Goal: Transaction & Acquisition: Purchase product/service

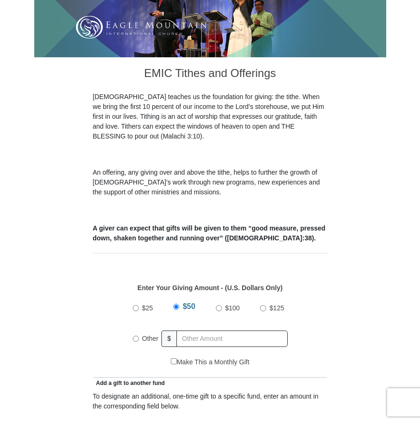
scroll to position [188, 0]
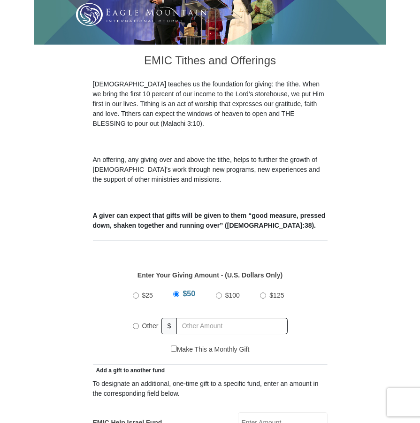
click at [135, 323] on input "Other" at bounding box center [136, 326] width 6 height 6
radio input "true"
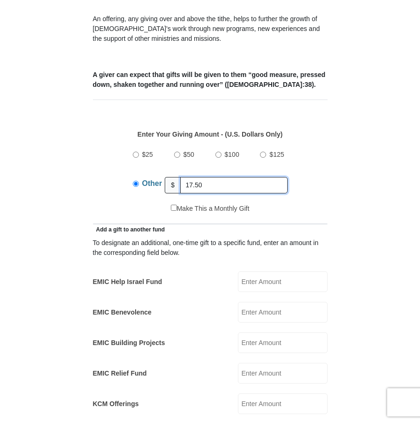
scroll to position [376, 0]
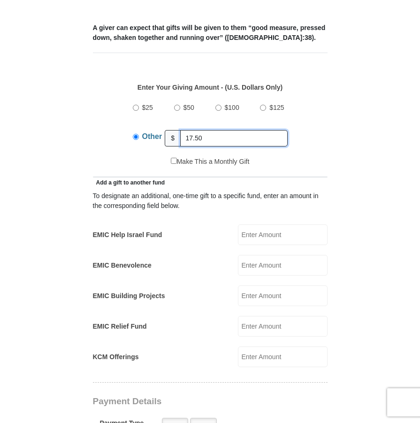
type input "17.50"
click at [245, 224] on input "EMIC Help Israel Fund" at bounding box center [283, 234] width 90 height 21
type input "100.00"
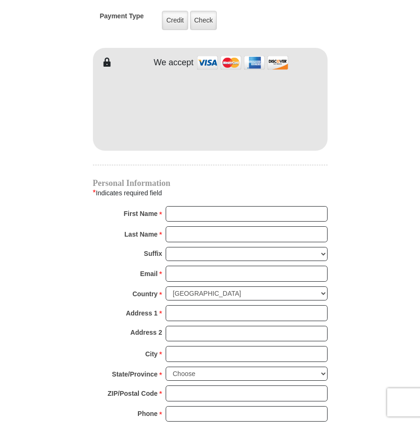
scroll to position [704, 0]
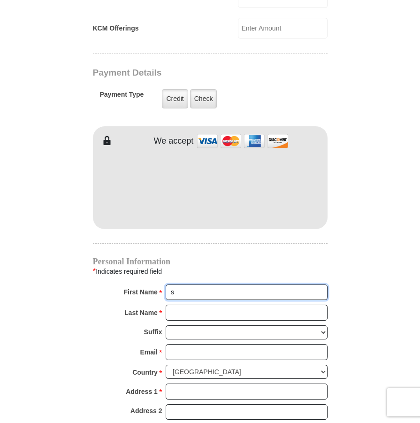
type input "Steve and Deborah"
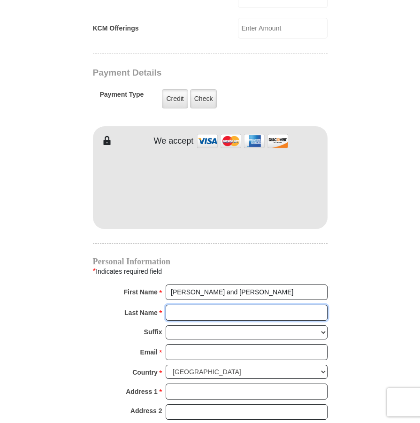
click at [194, 305] on input "Last Name *" at bounding box center [247, 313] width 162 height 16
type input "Gallant"
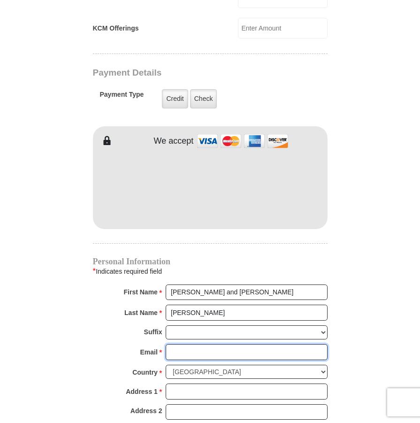
click at [179, 344] on input "Email *" at bounding box center [247, 352] width 162 height 16
type input "deborahgallant12@gmail.com"
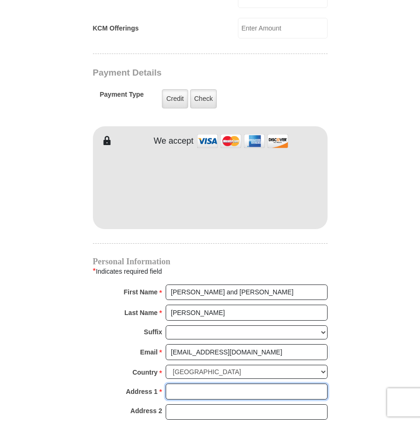
type input "17350 E Calaveras Ave"
type input "Fountain Hills"
select select "AZ"
type input "85268"
type input "4803228442"
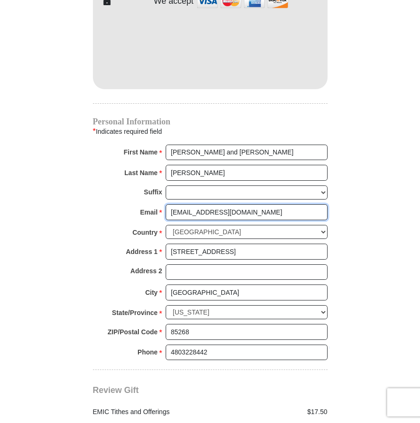
scroll to position [939, 0]
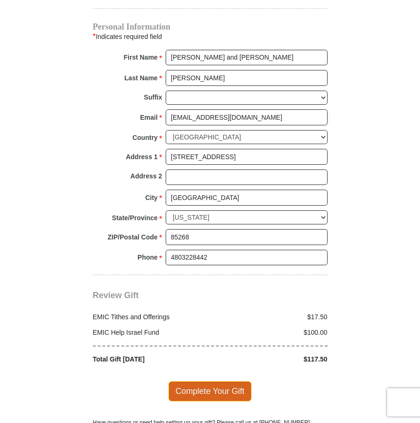
click at [196, 381] on span "Complete Your Gift" at bounding box center [210, 391] width 83 height 20
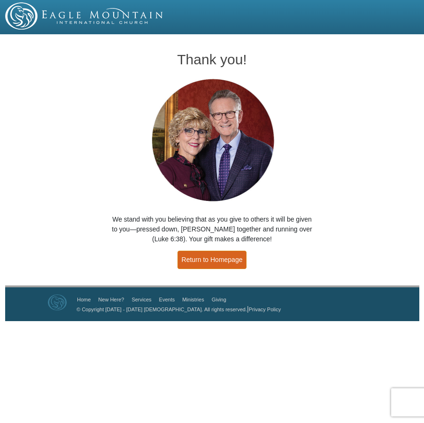
click at [191, 262] on link "Return to Homepage" at bounding box center [211, 260] width 69 height 18
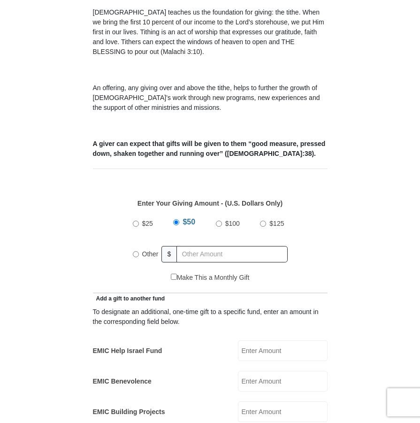
scroll to position [282, 0]
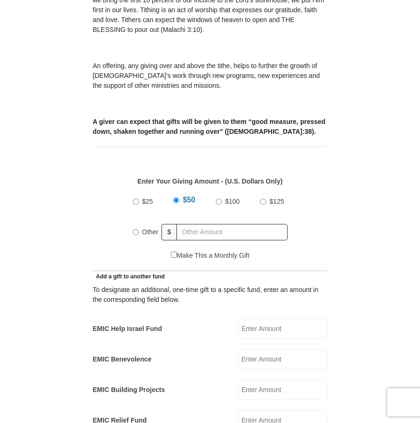
click at [136, 229] on input "Other" at bounding box center [136, 232] width 6 height 6
radio input "true"
type input "20.00"
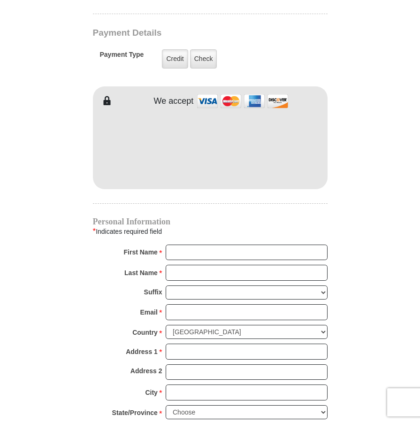
scroll to position [751, 0]
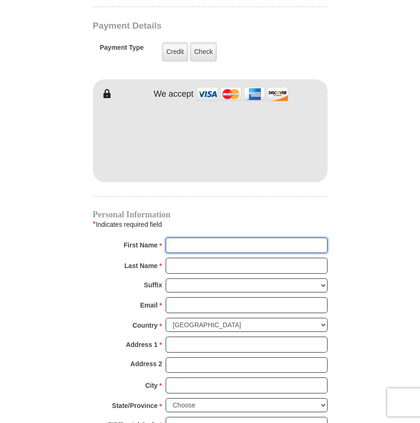
click at [178, 238] on input "First Name *" at bounding box center [247, 246] width 162 height 16
type input "Steve and Deborah"
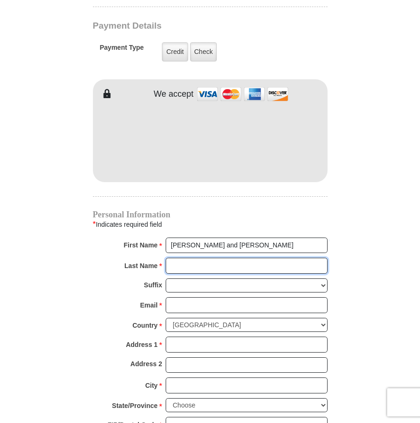
click at [170, 258] on input "Last Name *" at bounding box center [247, 266] width 162 height 16
type input "Gallant"
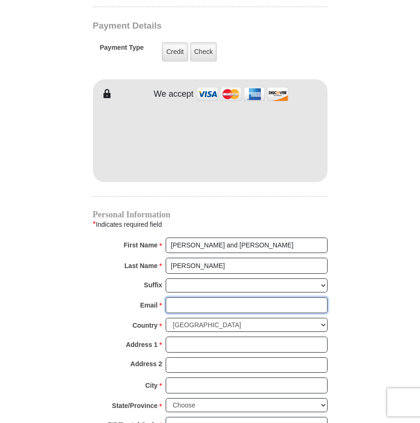
click at [183, 297] on input "Email *" at bounding box center [247, 305] width 162 height 16
type input "deborahgallant12@gmail.com"
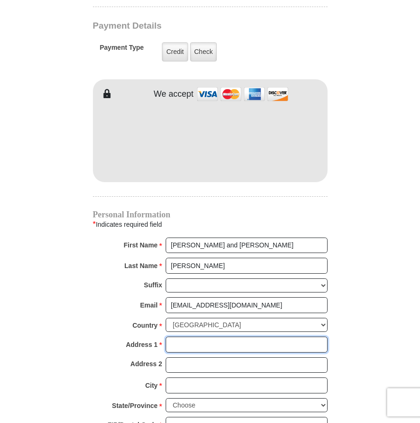
type input "17350 E Calaveras Ave"
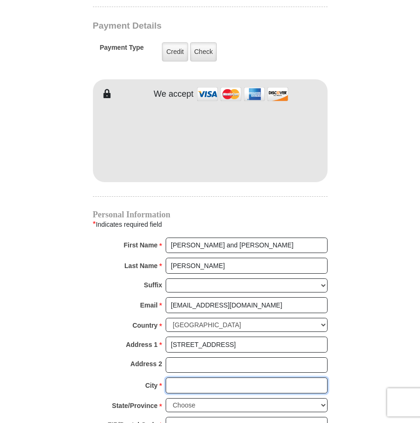
type input "Fountain Hills"
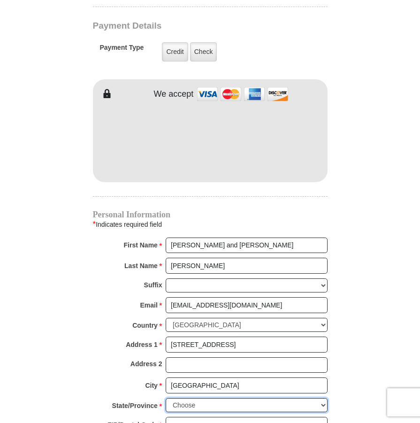
select select "AZ"
type input "85268"
type input "4803228442"
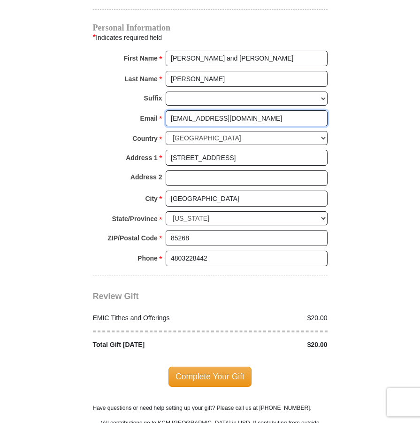
scroll to position [939, 0]
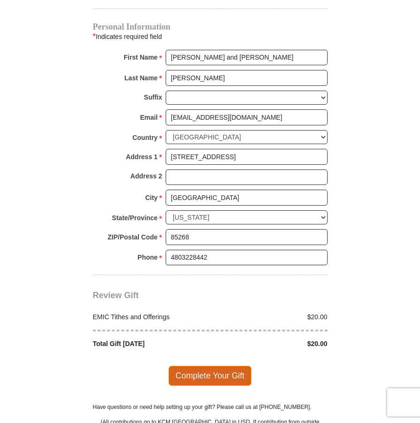
click at [182, 366] on span "Complete Your Gift" at bounding box center [210, 376] width 83 height 20
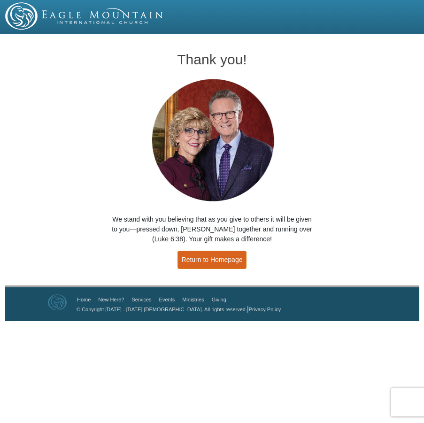
click at [211, 261] on link "Return to Homepage" at bounding box center [211, 260] width 69 height 18
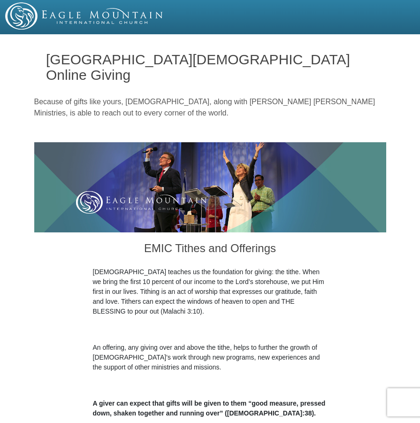
click at [325, 267] on p "[DEMOGRAPHIC_DATA] teaches us the foundation for giving: the tithe. When we bri…" at bounding box center [210, 291] width 235 height 49
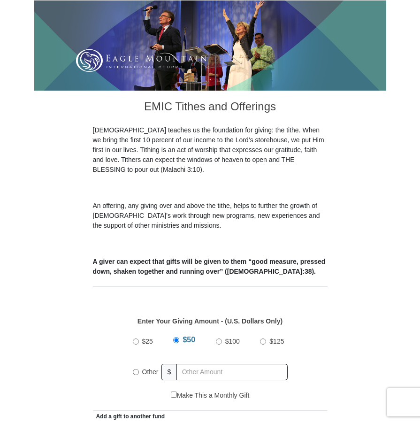
scroll to position [188, 0]
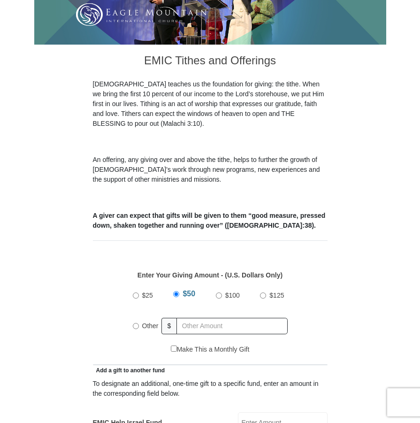
click at [134, 323] on input "Other" at bounding box center [136, 326] width 6 height 6
radio input "true"
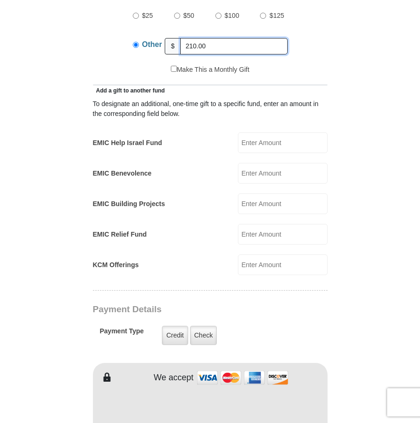
scroll to position [610, 0]
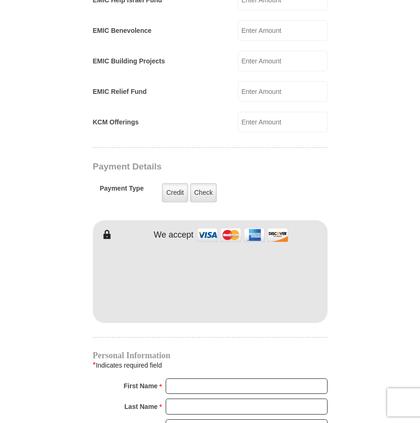
type input "210.00"
type input "s"
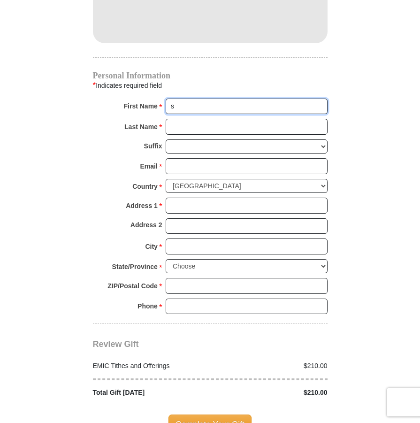
scroll to position [892, 0]
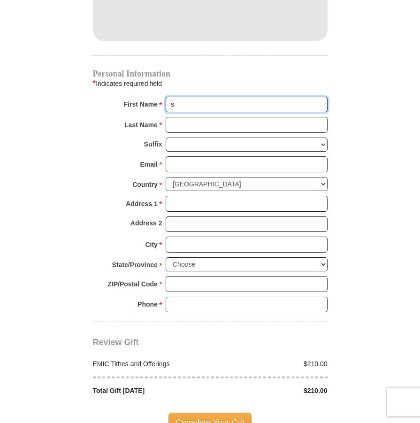
type input "Steve and Deborah"
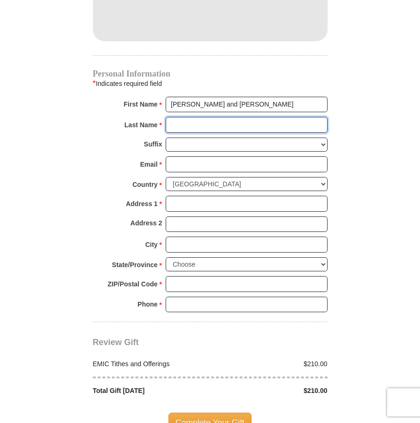
click at [195, 117] on input "Last Name *" at bounding box center [247, 125] width 162 height 16
type input "Gallant"
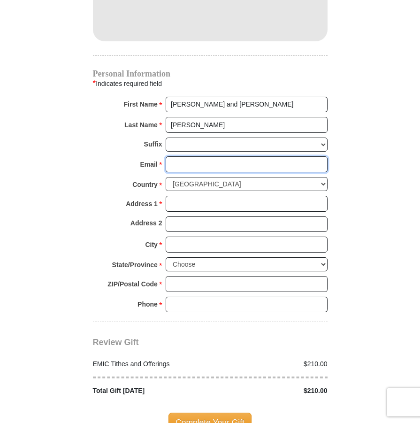
click at [205, 156] on input "Email *" at bounding box center [247, 164] width 162 height 16
type input "deborahgallant12@gmail.com"
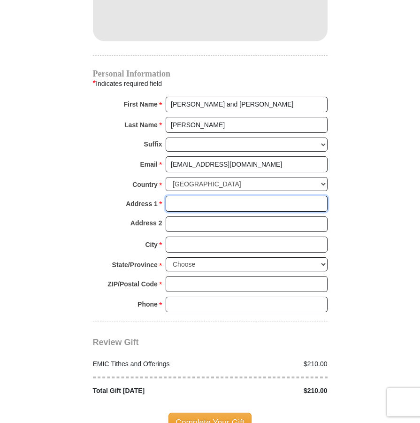
type input "17350 E Calaveras Ave"
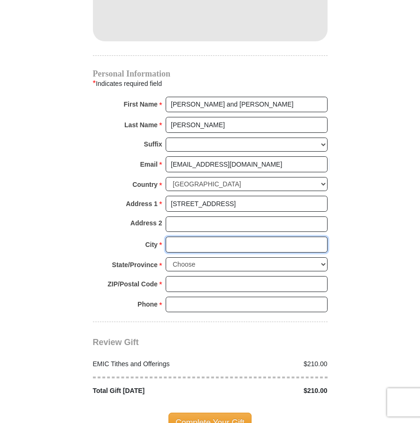
type input "Fountain Hills"
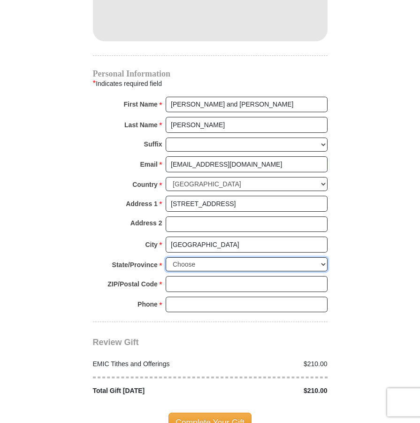
select select "AZ"
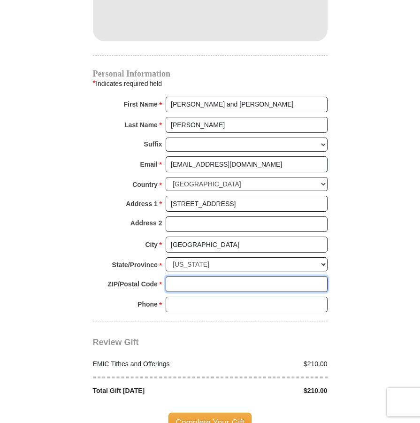
type input "85268"
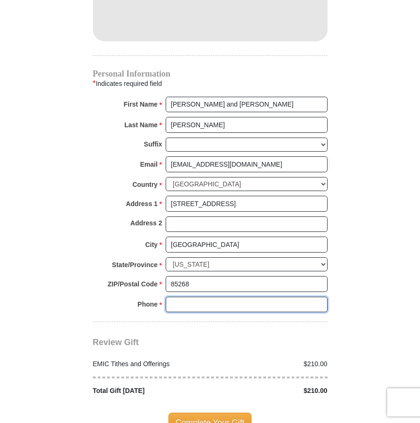
type input "4803228442"
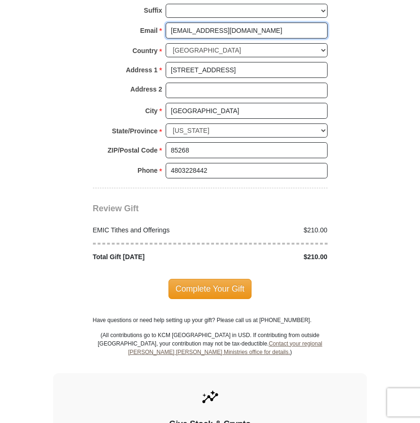
scroll to position [1033, 0]
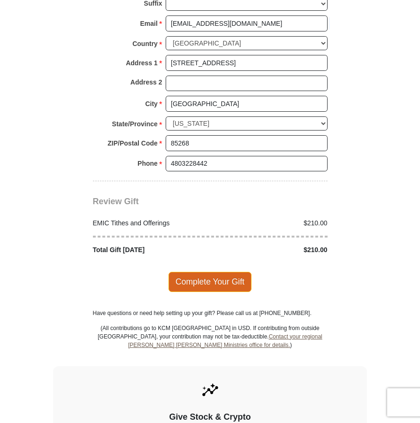
click at [203, 272] on span "Complete Your Gift" at bounding box center [210, 282] width 83 height 20
